Goal: Task Accomplishment & Management: Complete application form

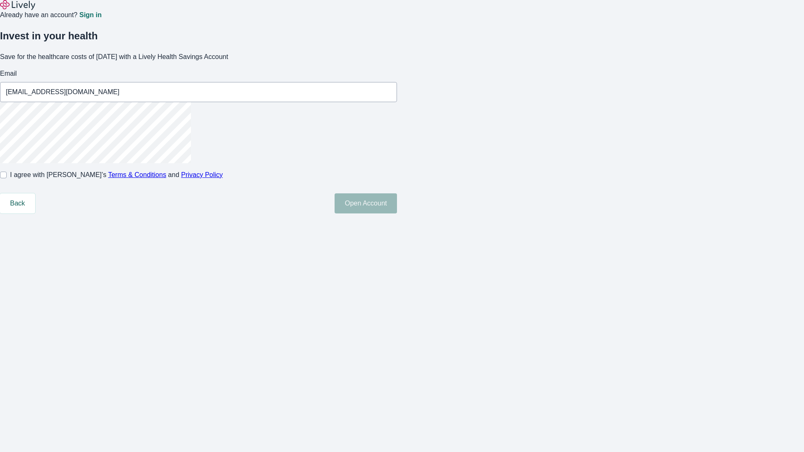
click at [7, 178] on input "I agree with Lively’s Terms & Conditions and Privacy Policy" at bounding box center [3, 175] width 7 height 7
checkbox input "true"
click at [397, 213] on button "Open Account" at bounding box center [365, 203] width 62 height 20
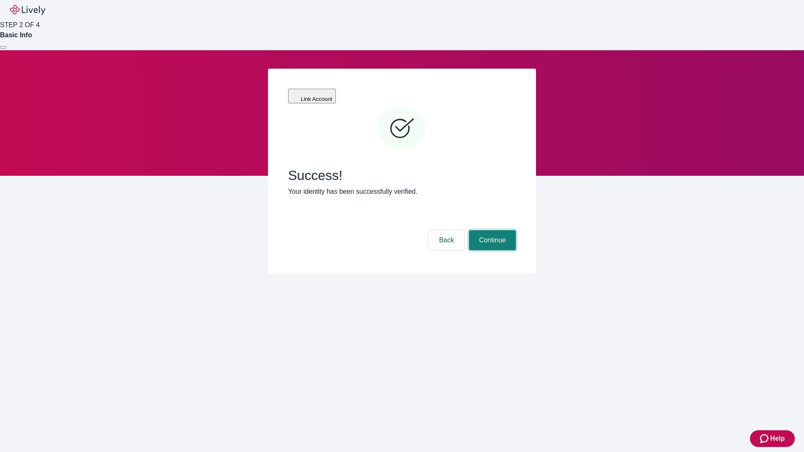
click at [491, 230] on button "Continue" at bounding box center [492, 240] width 47 height 20
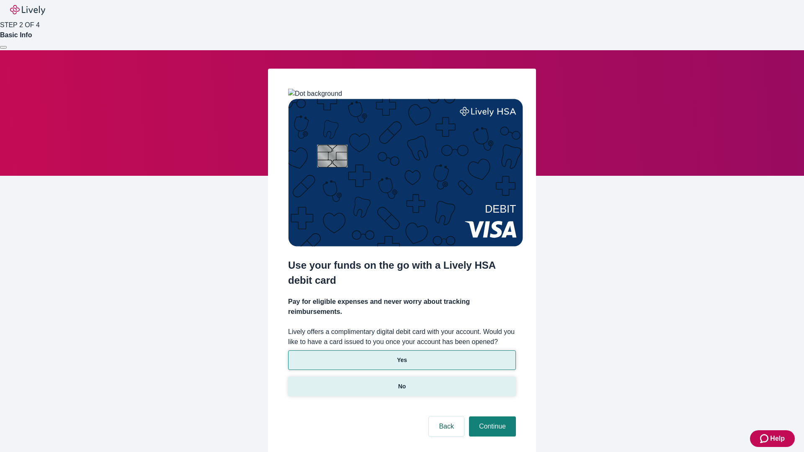
click at [401, 382] on p "No" at bounding box center [402, 386] width 8 height 9
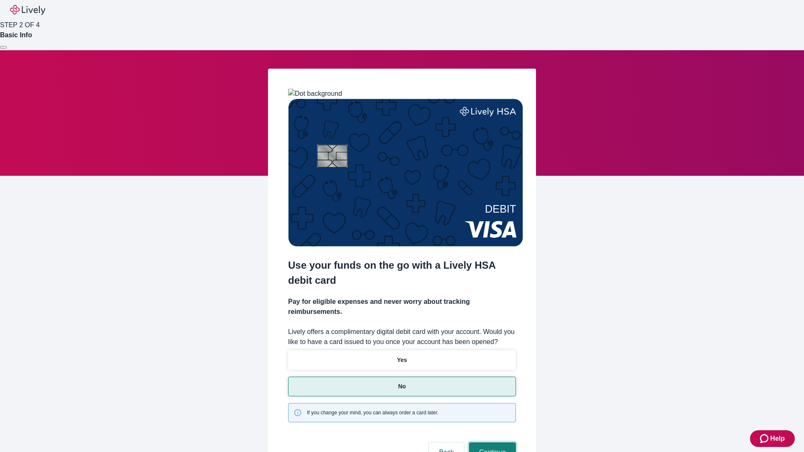
click at [491, 442] on button "Continue" at bounding box center [492, 452] width 47 height 20
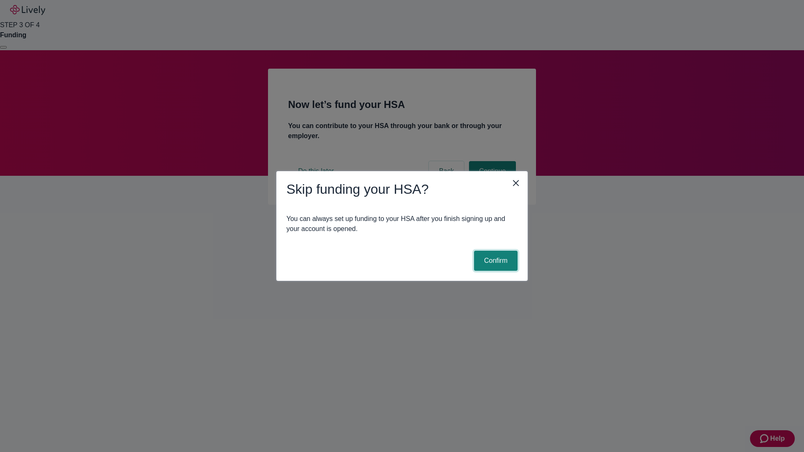
click at [494, 261] on button "Confirm" at bounding box center [496, 261] width 44 height 20
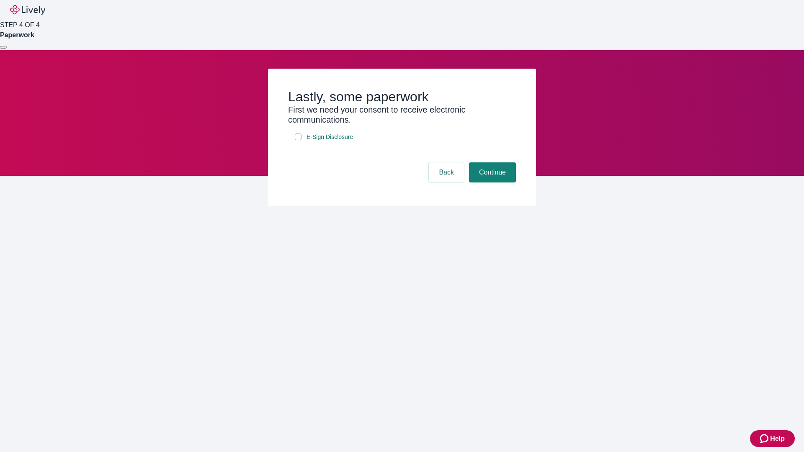
click at [298, 140] on input "E-Sign Disclosure" at bounding box center [298, 137] width 7 height 7
checkbox input "true"
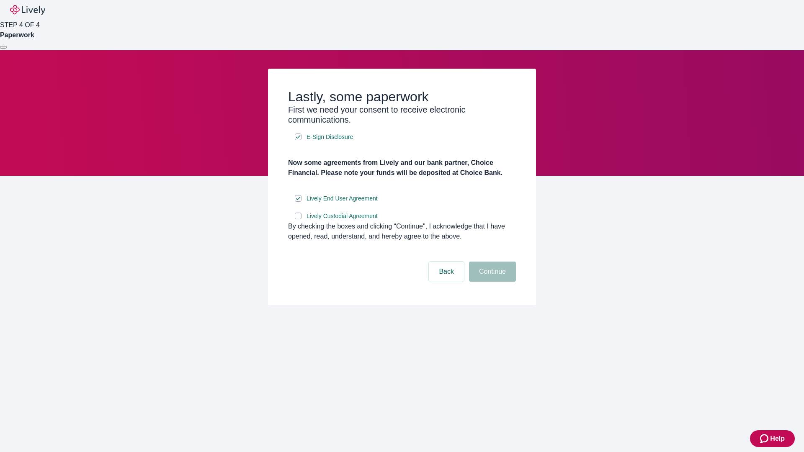
click at [298, 219] on input "Lively Custodial Agreement" at bounding box center [298, 216] width 7 height 7
checkbox input "true"
click at [491, 282] on button "Continue" at bounding box center [492, 272] width 47 height 20
